Goal: Find specific page/section: Find specific page/section

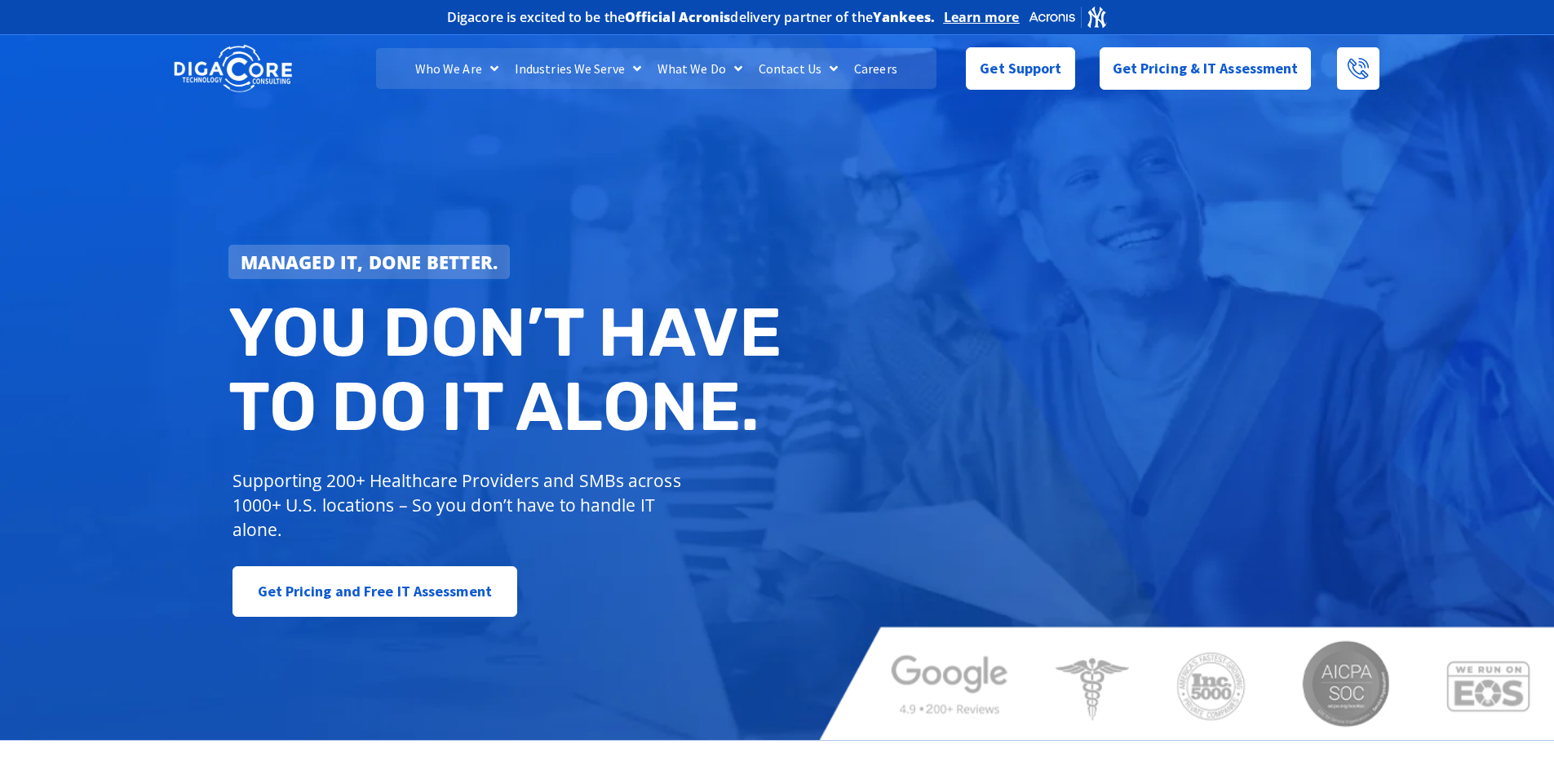
click at [861, 73] on link "Careers" at bounding box center [876, 68] width 60 height 41
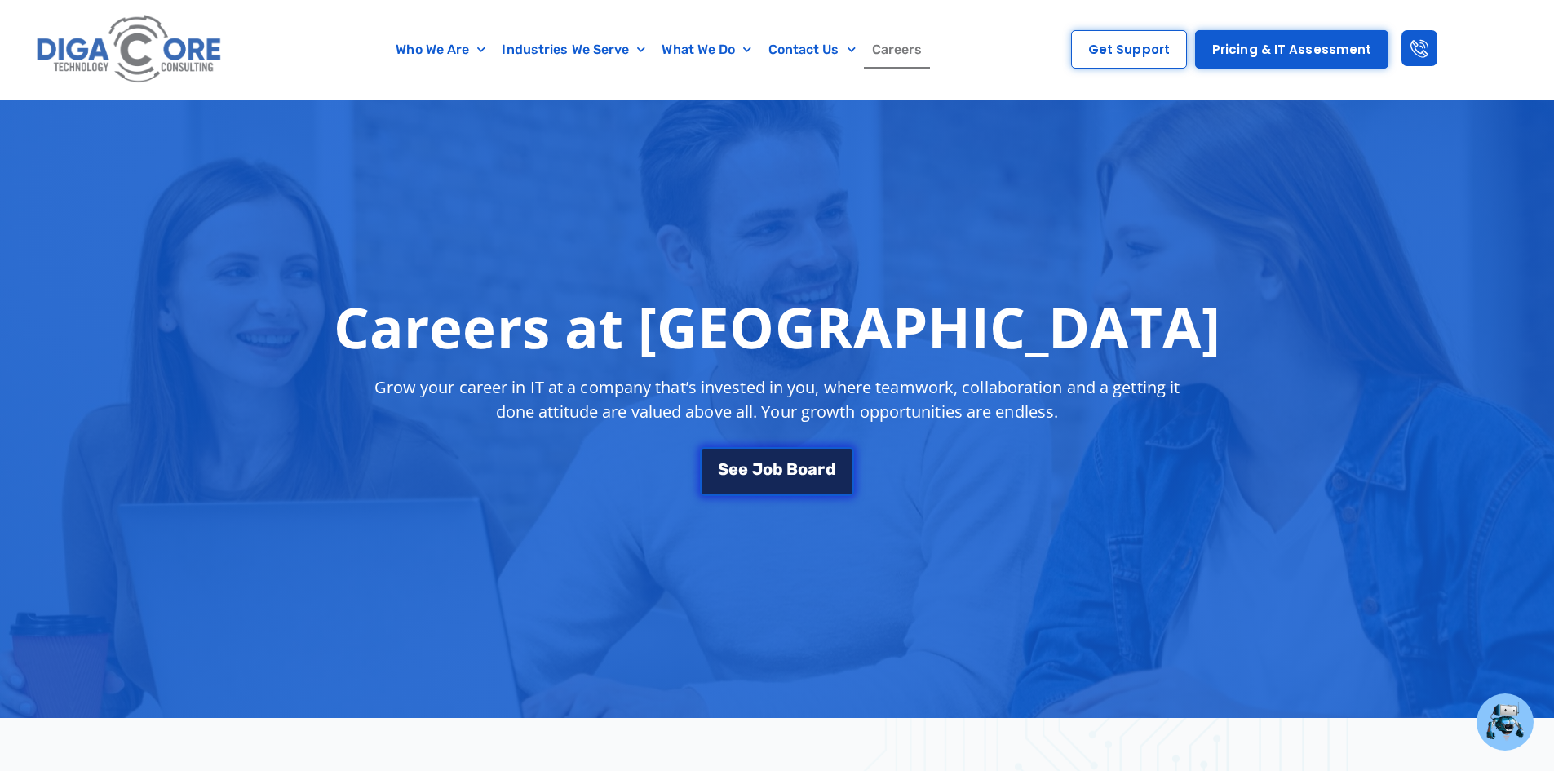
click at [810, 476] on link "S e e J [PERSON_NAME]" at bounding box center [776, 471] width 153 height 49
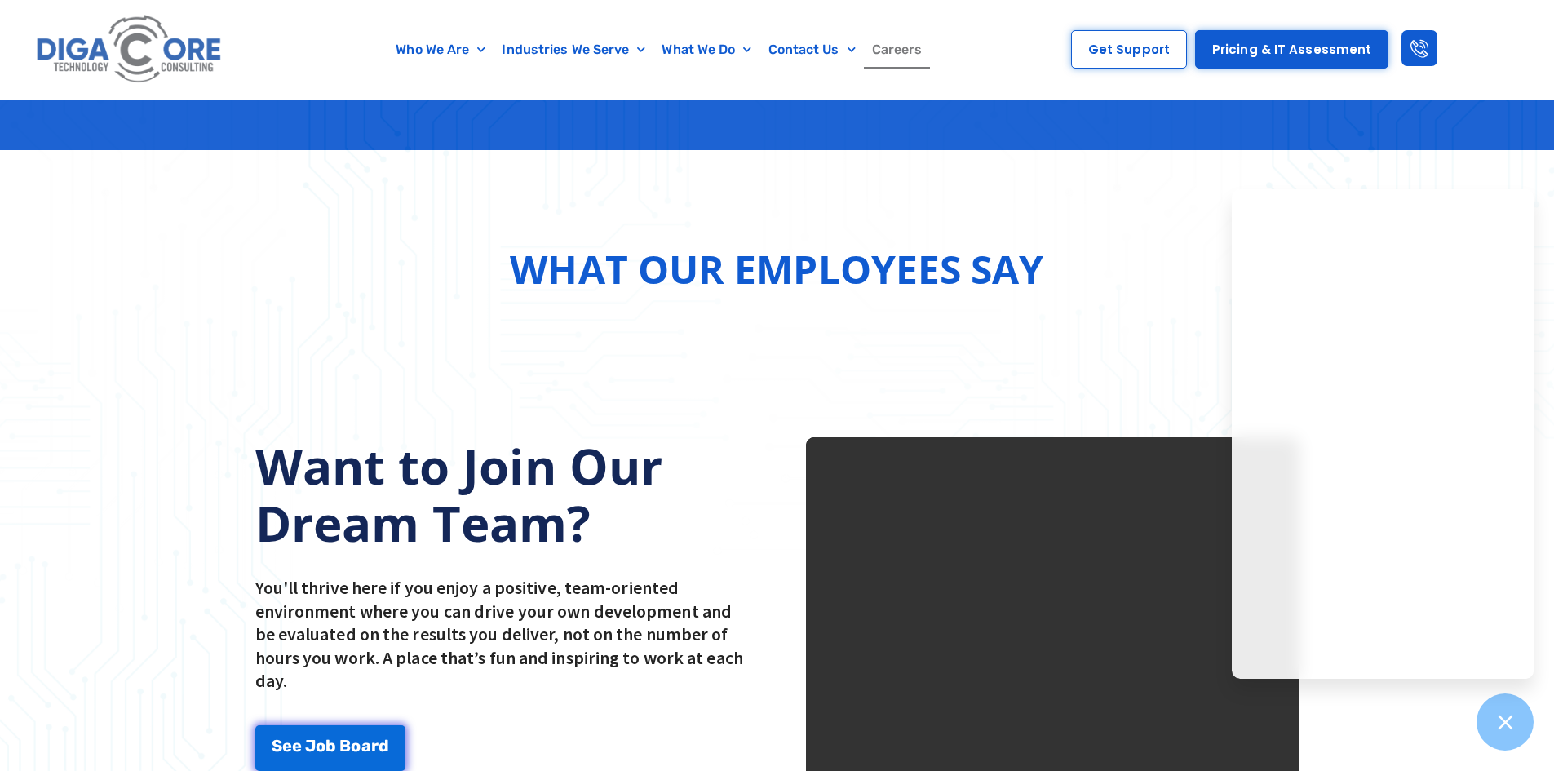
scroll to position [1751, 0]
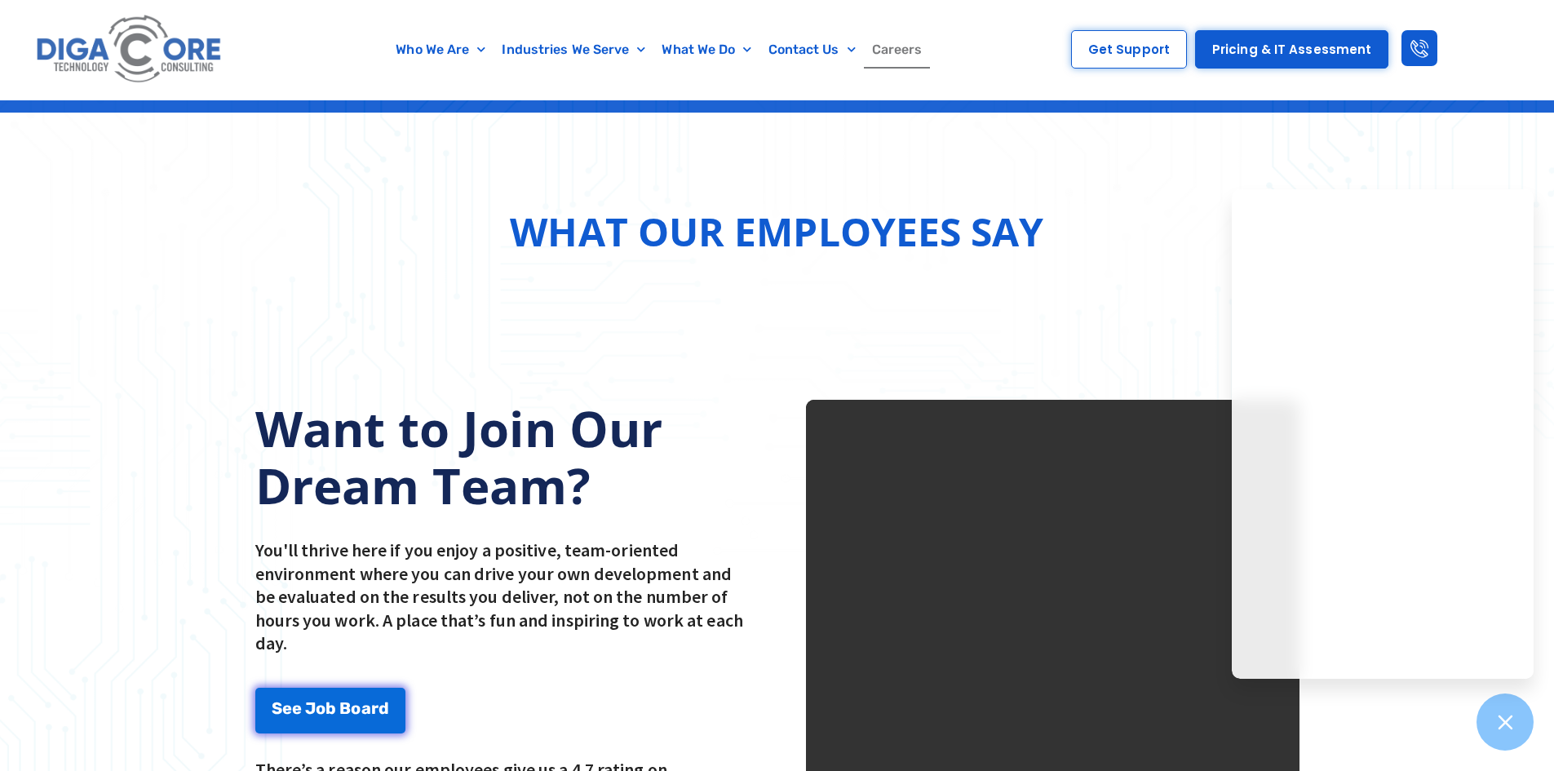
click at [1054, 641] on video at bounding box center [1053, 647] width 494 height 494
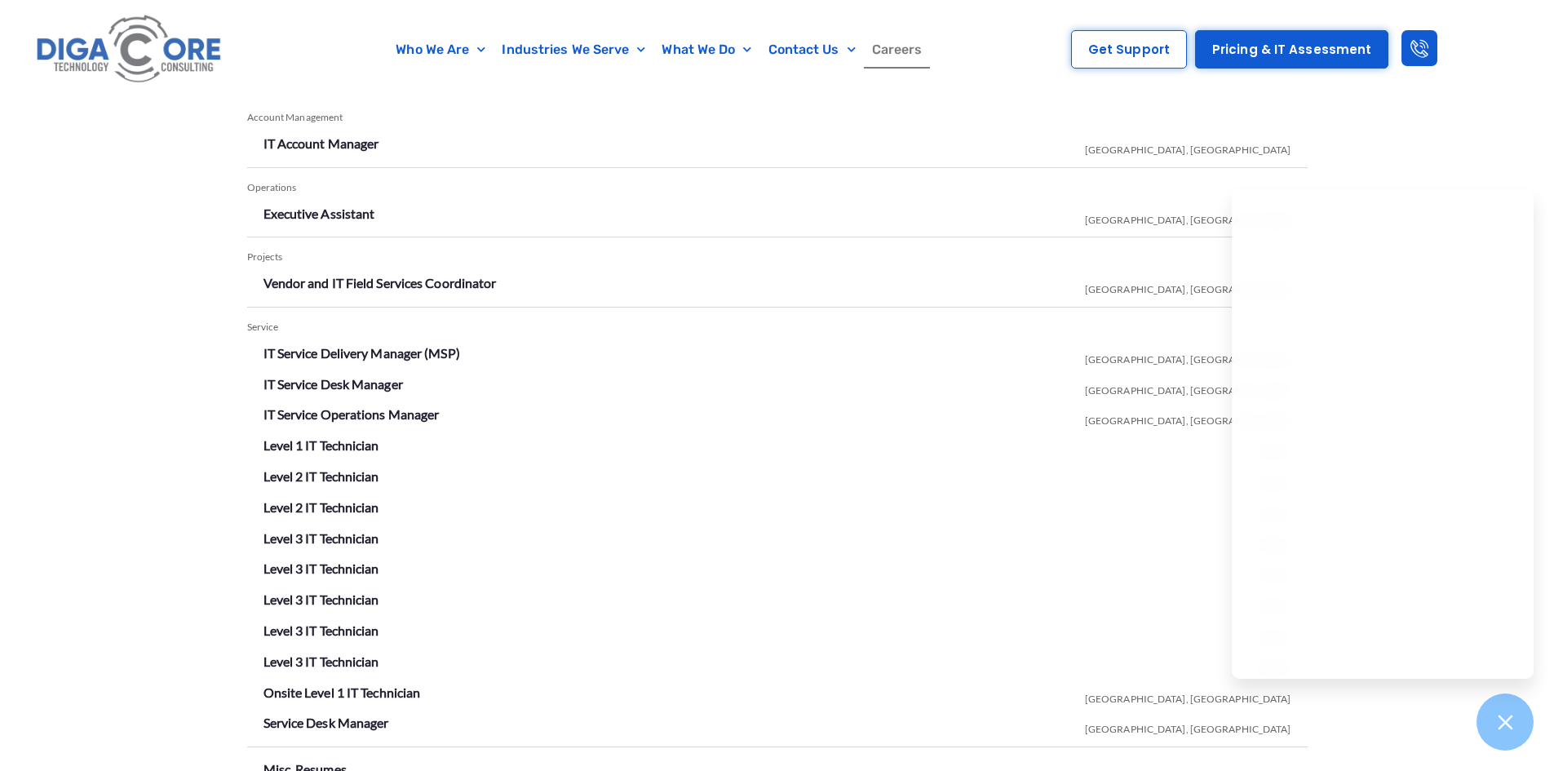
scroll to position [2811, 0]
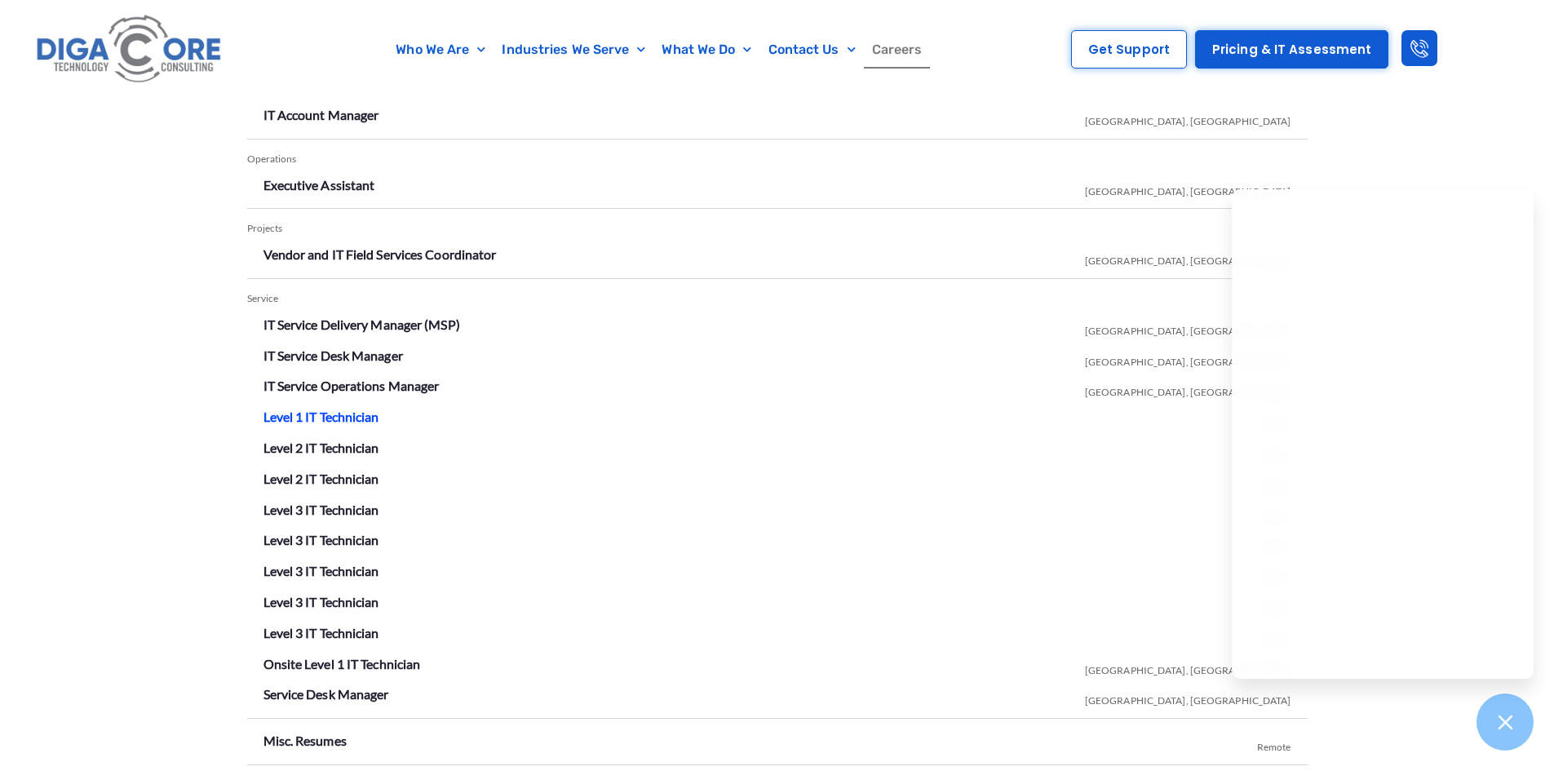
click at [343, 414] on link "Level 1 IT Technician" at bounding box center [321, 416] width 116 height 15
